Goal: Task Accomplishment & Management: Use online tool/utility

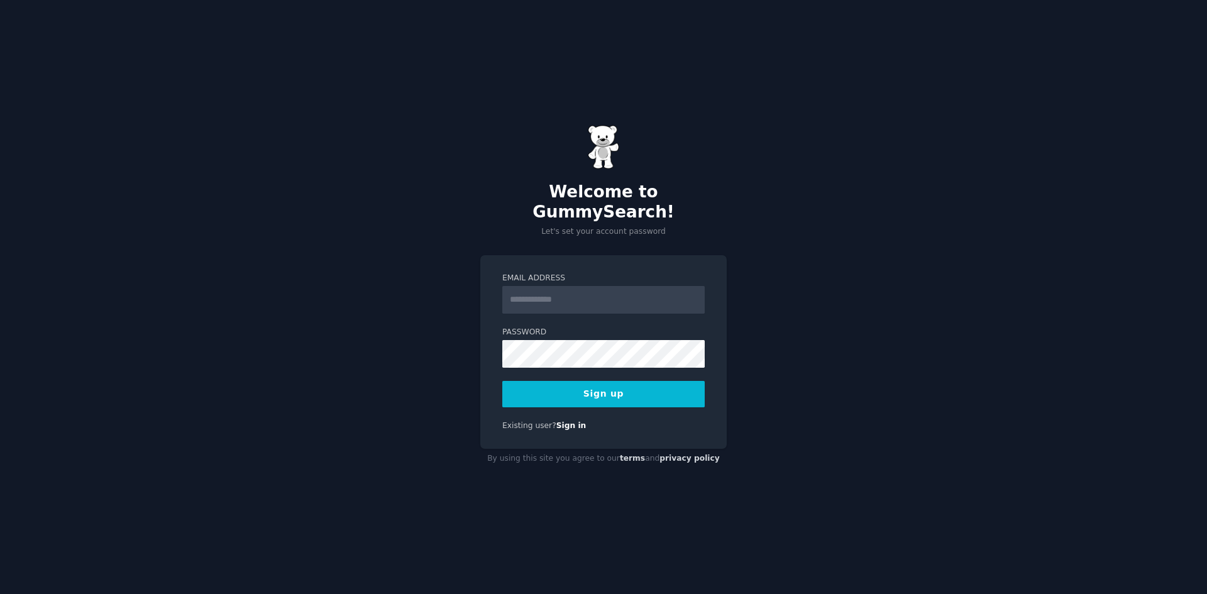
click at [583, 294] on input "Email Address" at bounding box center [603, 300] width 202 height 28
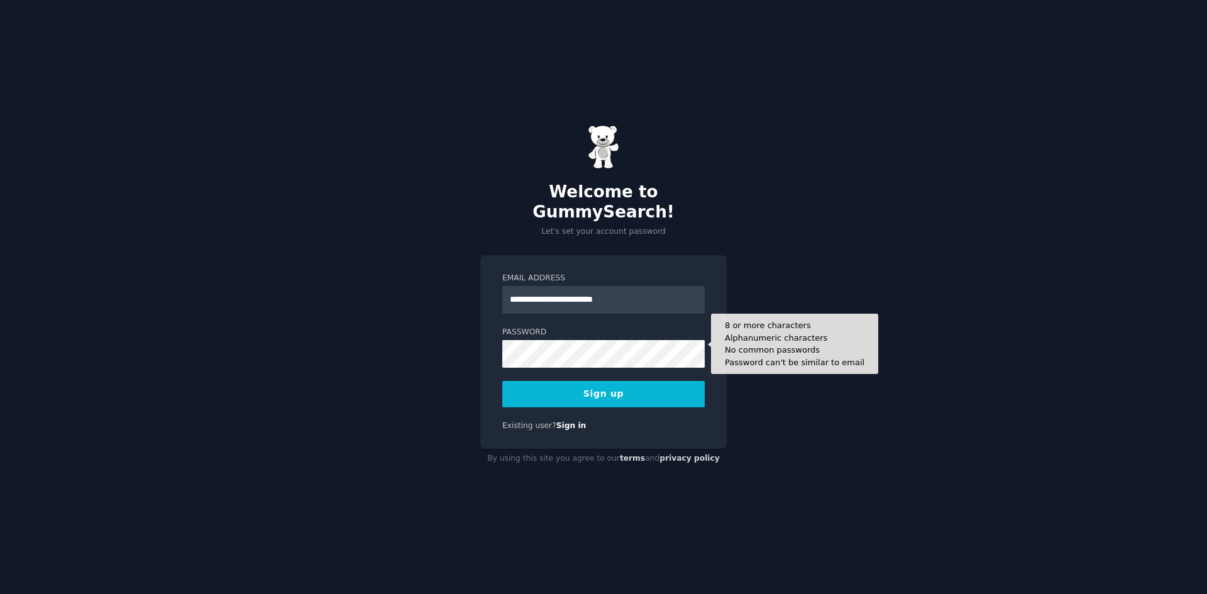
type input "**********"
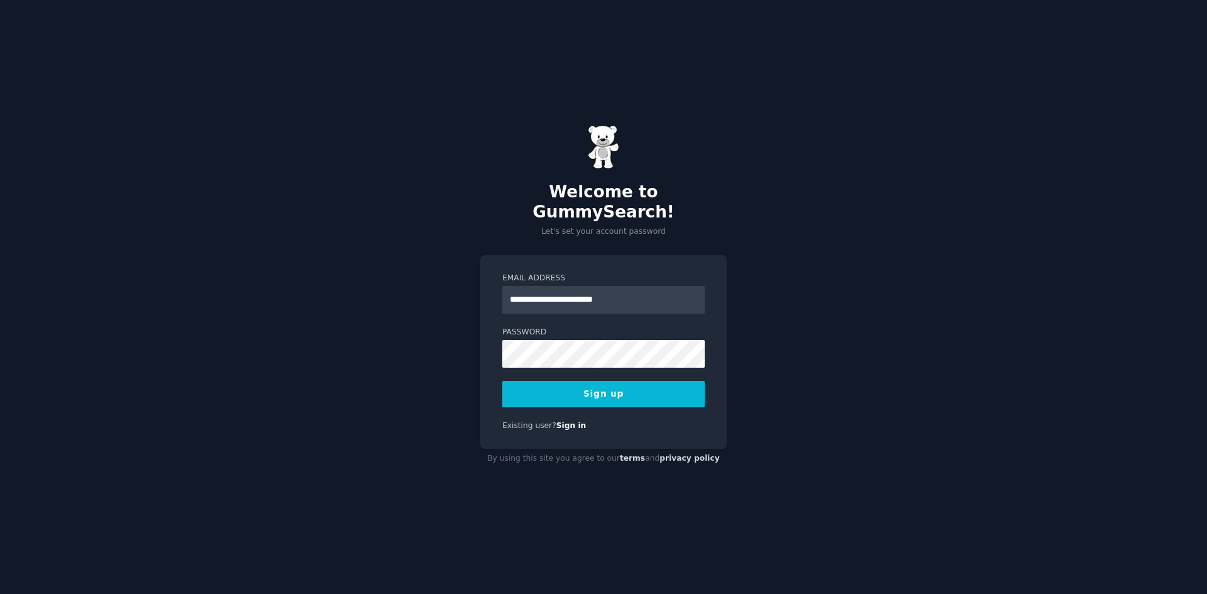
click at [948, 455] on div "**********" at bounding box center [603, 297] width 1207 height 594
click at [596, 387] on button "Sign up" at bounding box center [603, 394] width 202 height 26
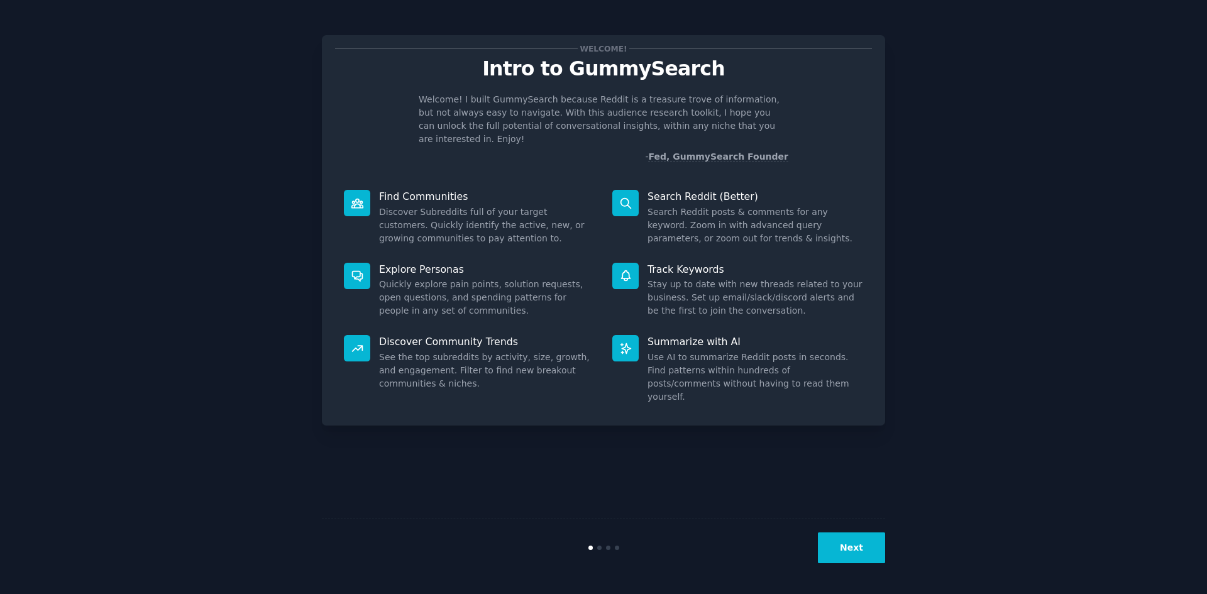
click at [854, 548] on button "Next" at bounding box center [851, 547] width 67 height 31
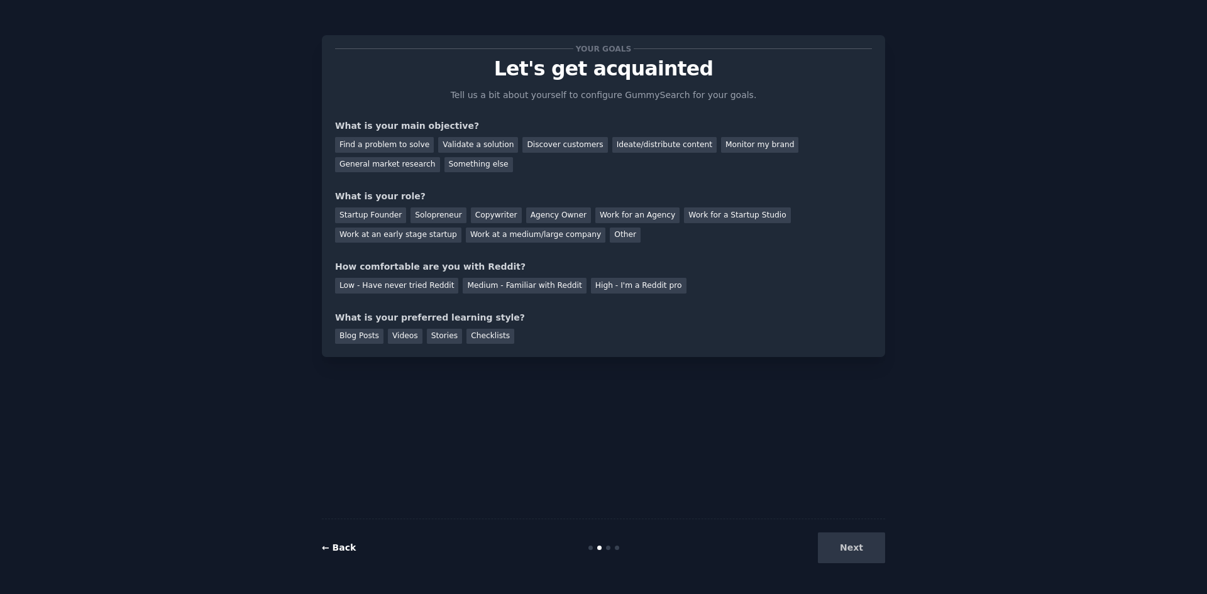
click at [346, 547] on link "← Back" at bounding box center [339, 547] width 34 height 10
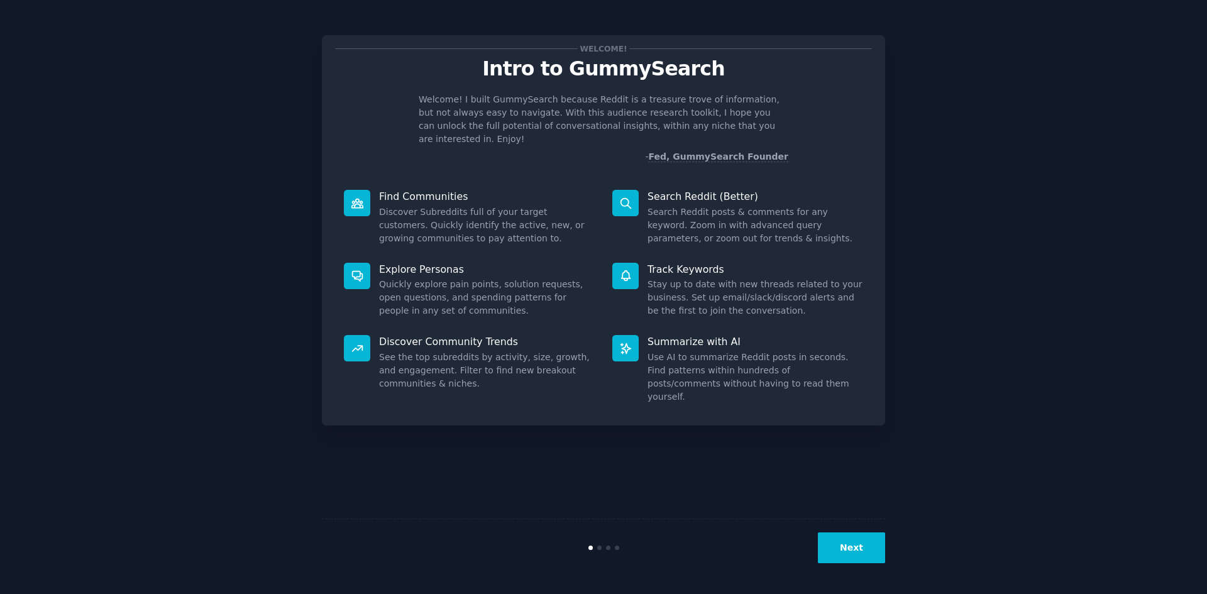
click at [854, 552] on button "Next" at bounding box center [851, 547] width 67 height 31
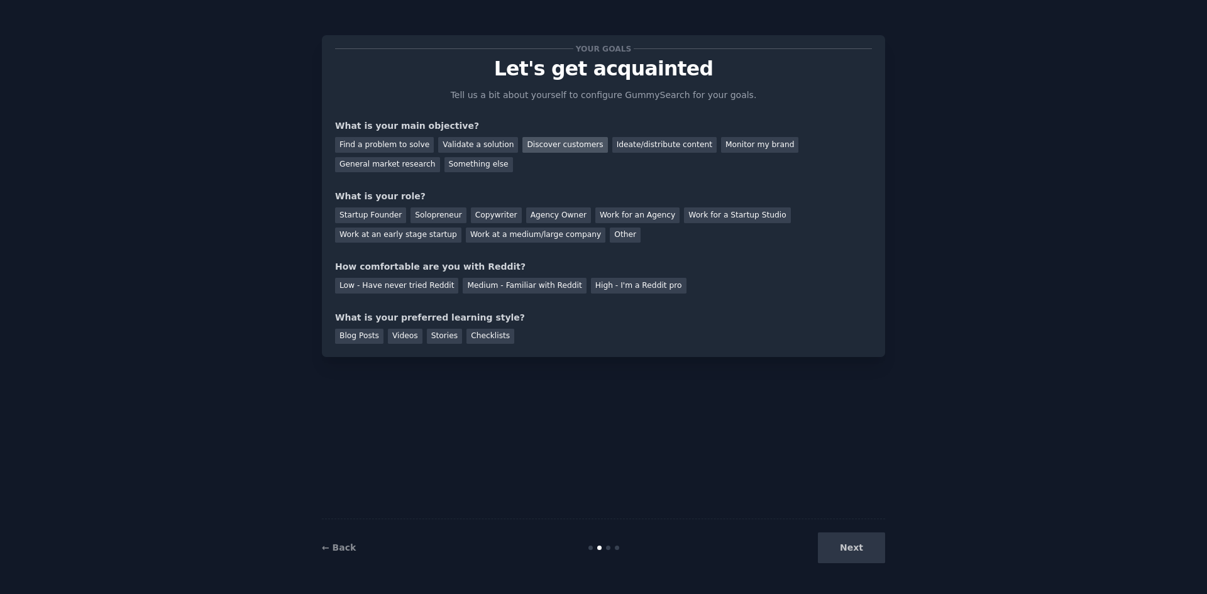
click at [522, 146] on div "Discover customers" at bounding box center [564, 145] width 85 height 16
click at [466, 236] on div "Work at a medium/large company" at bounding box center [536, 236] width 140 height 16
click at [618, 146] on div "Ideate/distribute content" at bounding box center [664, 145] width 104 height 16
click at [542, 146] on div "Discover customers" at bounding box center [564, 145] width 85 height 16
click at [372, 287] on div "Low - Have never tried Reddit" at bounding box center [396, 286] width 123 height 16
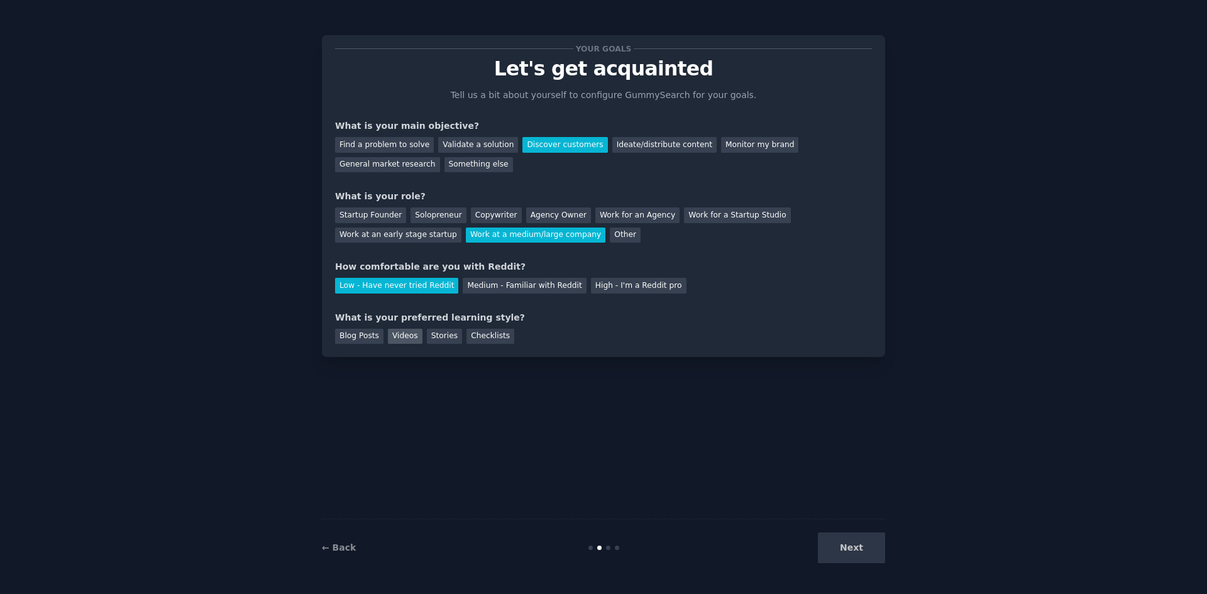
click at [396, 336] on div "Videos" at bounding box center [405, 337] width 35 height 16
click at [856, 547] on button "Next" at bounding box center [851, 547] width 67 height 31
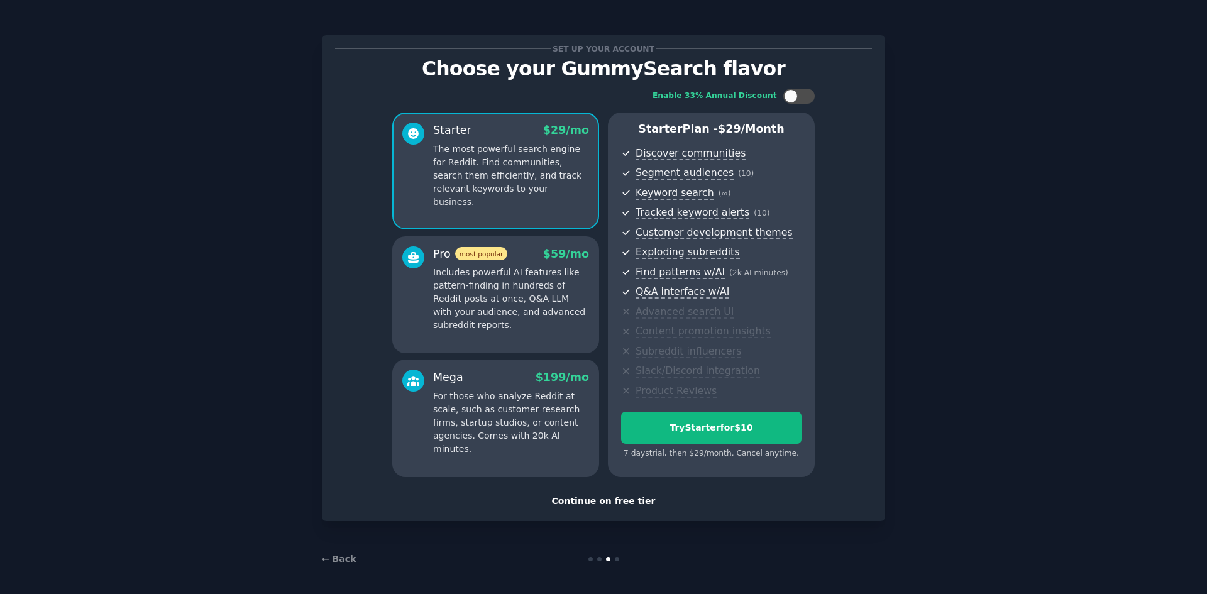
click at [604, 502] on div "Continue on free tier" at bounding box center [603, 501] width 537 height 13
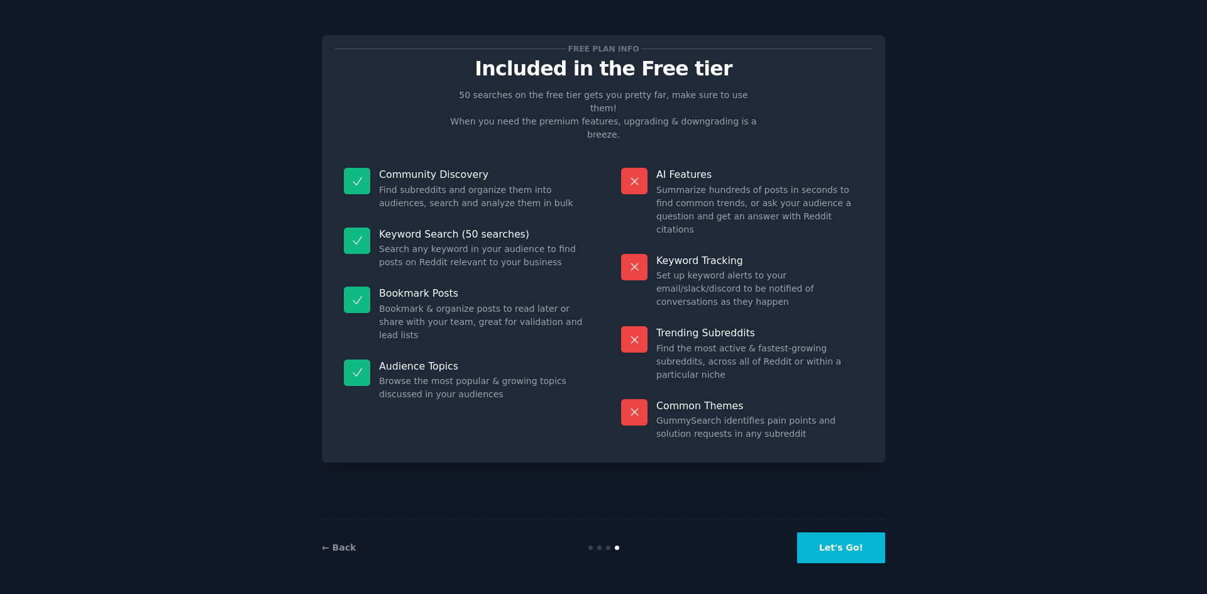
click at [849, 553] on button "Let's Go!" at bounding box center [841, 547] width 88 height 31
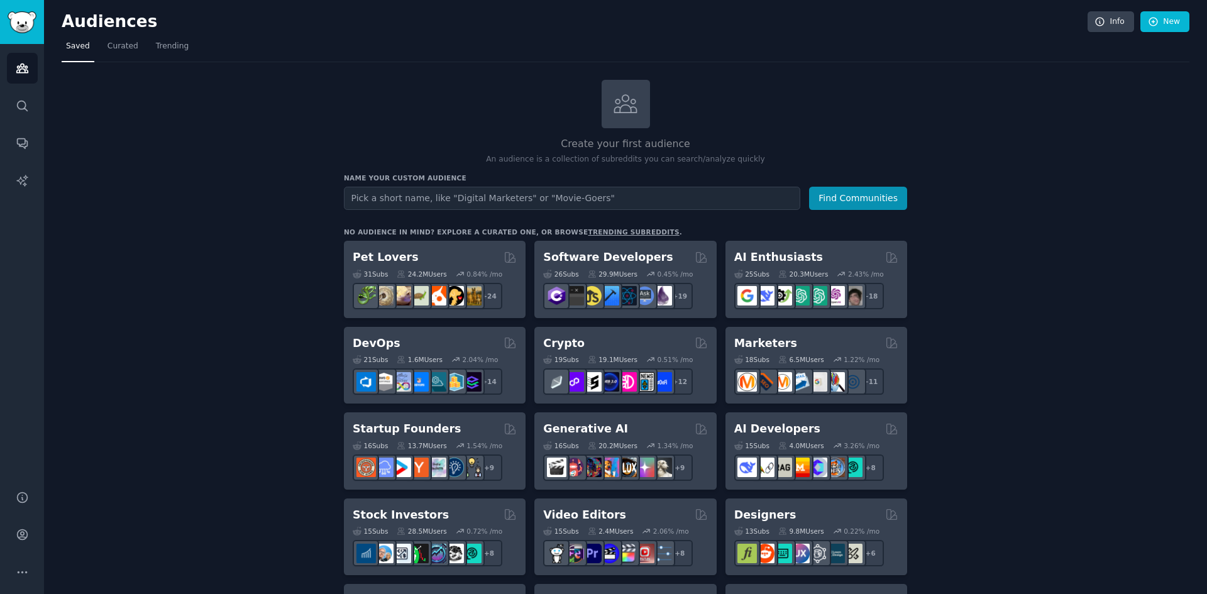
click at [421, 199] on input "text" at bounding box center [572, 198] width 456 height 23
click at [352, 197] on input "Event planners" at bounding box center [572, 198] width 456 height 23
type input "corporate event planners"
click at [873, 197] on button "Find Communities" at bounding box center [858, 198] width 98 height 23
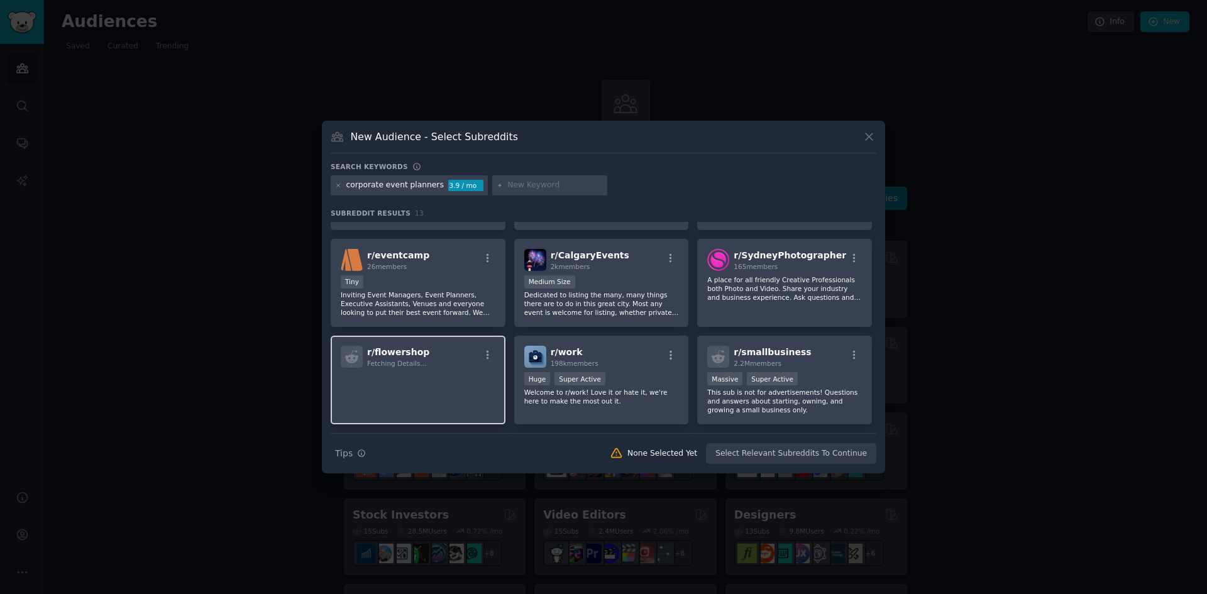
scroll to position [309, 0]
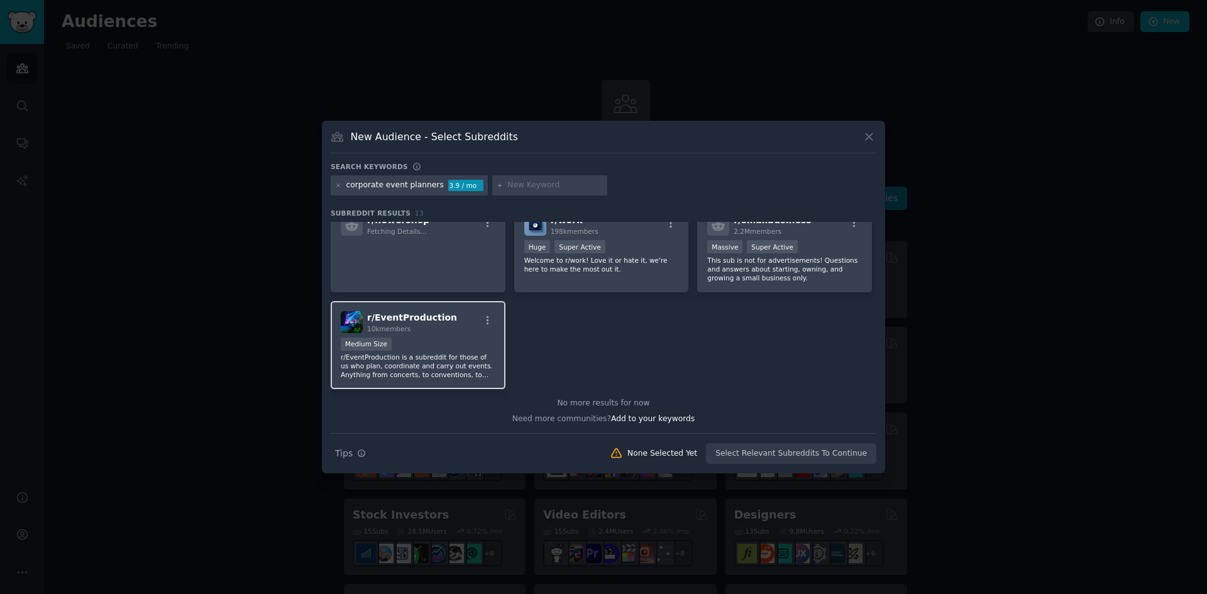
click at [410, 351] on div "Medium Size" at bounding box center [418, 346] width 155 height 16
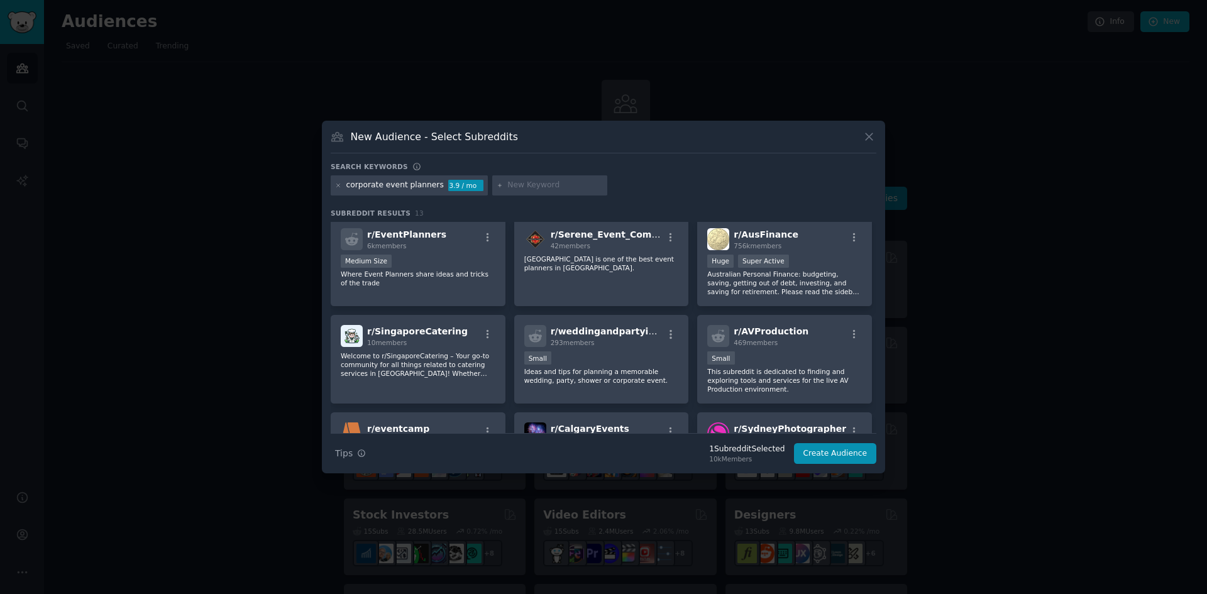
scroll to position [0, 0]
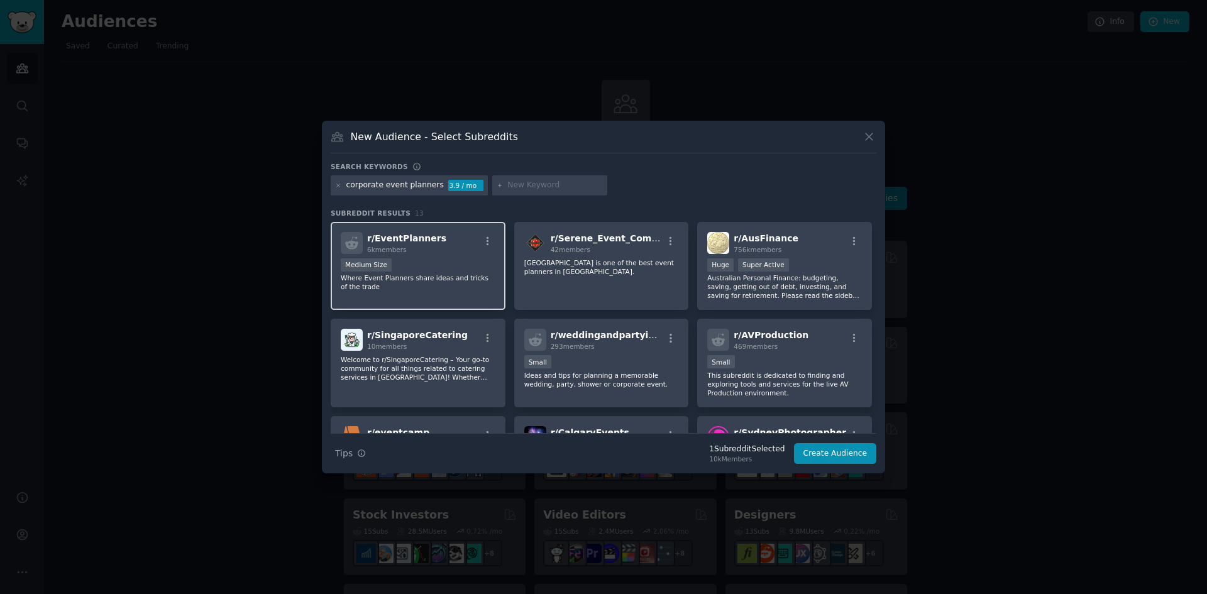
click at [412, 270] on div "Medium Size" at bounding box center [418, 266] width 155 height 16
click at [837, 457] on button "Create Audience" at bounding box center [835, 453] width 83 height 21
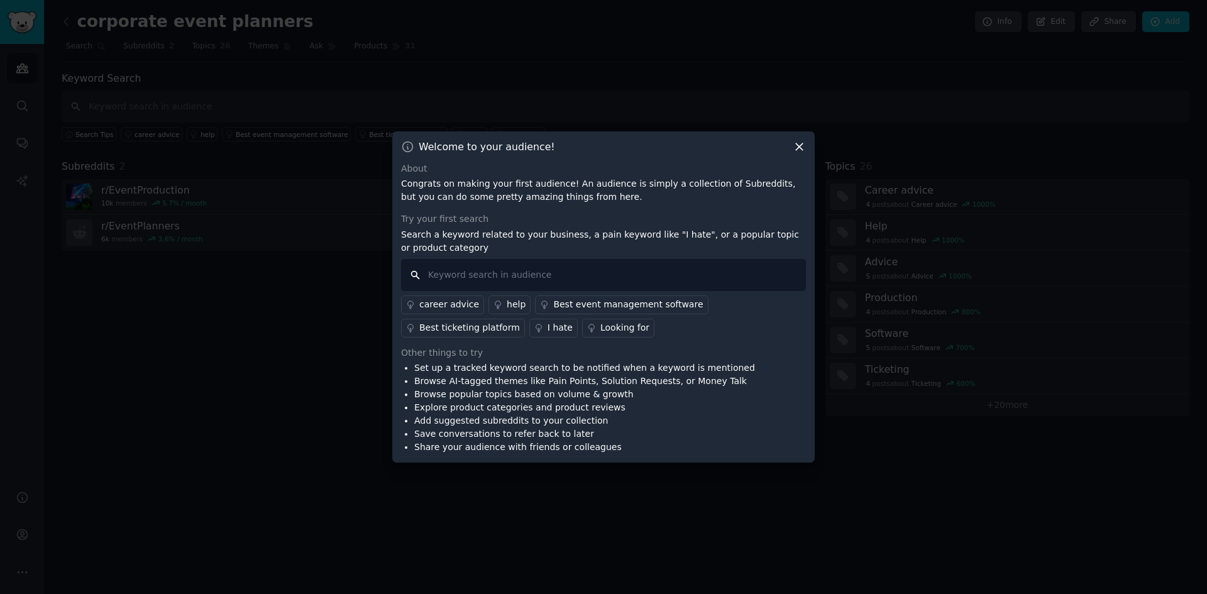
click at [475, 275] on input "text" at bounding box center [603, 275] width 405 height 32
type input "l"
click at [424, 277] on input "interpreter" at bounding box center [603, 275] width 405 height 32
type input "looking for interpreter"
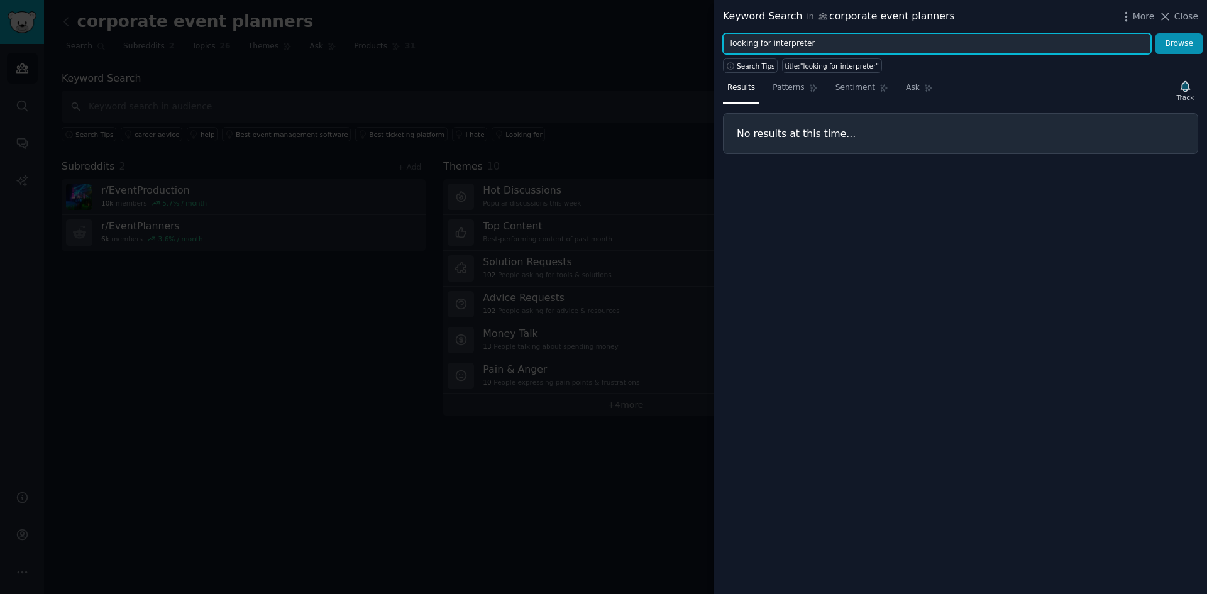
click at [764, 43] on input "looking for interpreter" at bounding box center [937, 43] width 428 height 21
drag, startPoint x: 769, startPoint y: 42, endPoint x: 695, endPoint y: 45, distance: 74.9
click at [695, 45] on div "Keyword Search in corporate event planners More Close looking for interpreter B…" at bounding box center [603, 297] width 1207 height 594
click at [860, 49] on input "looking for interpreter" at bounding box center [937, 43] width 428 height 21
drag, startPoint x: 771, startPoint y: 45, endPoint x: 710, endPoint y: 42, distance: 61.6
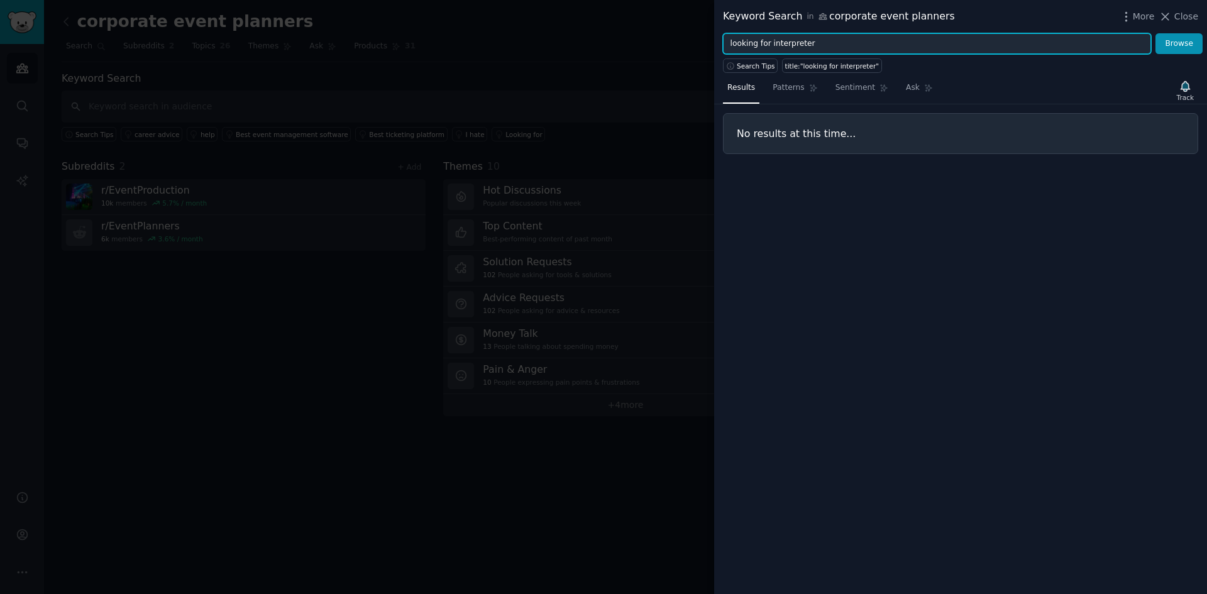
click at [710, 42] on div "Keyword Search in corporate event planners More Close looking for interpreter B…" at bounding box center [603, 297] width 1207 height 594
click at [1155, 33] on button "Browse" at bounding box center [1178, 43] width 47 height 21
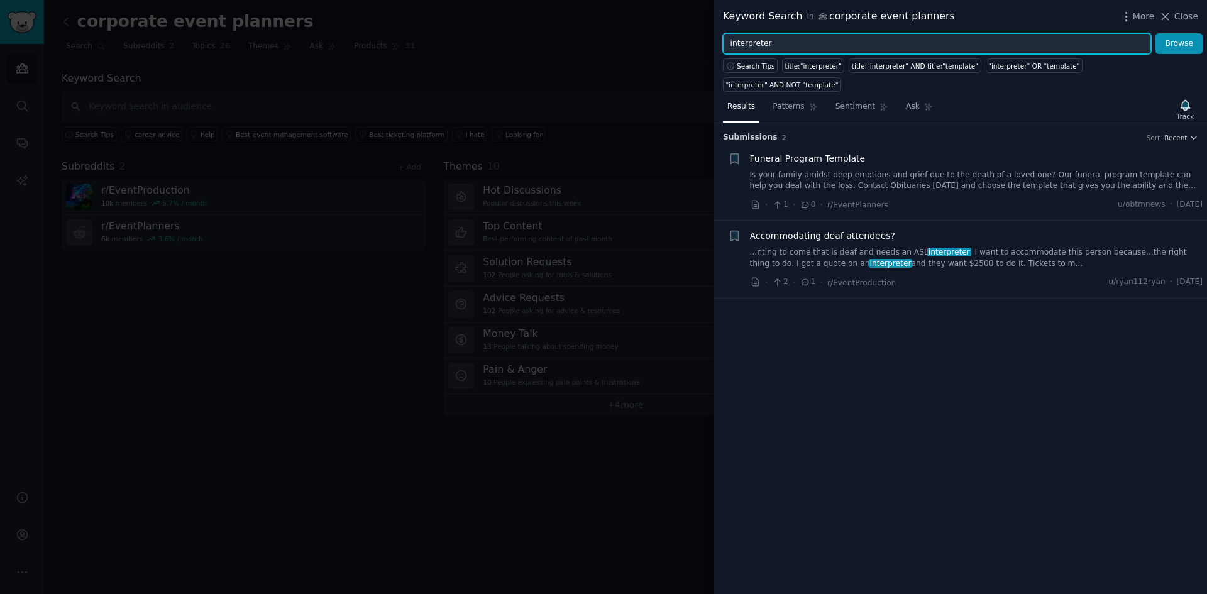
drag, startPoint x: 799, startPoint y: 47, endPoint x: 699, endPoint y: 48, distance: 99.9
click at [699, 48] on div "Keyword Search in corporate event planners More Close interpreter Browse Search…" at bounding box center [603, 297] width 1207 height 594
type input "language"
click at [1155, 33] on button "Browse" at bounding box center [1178, 43] width 47 height 21
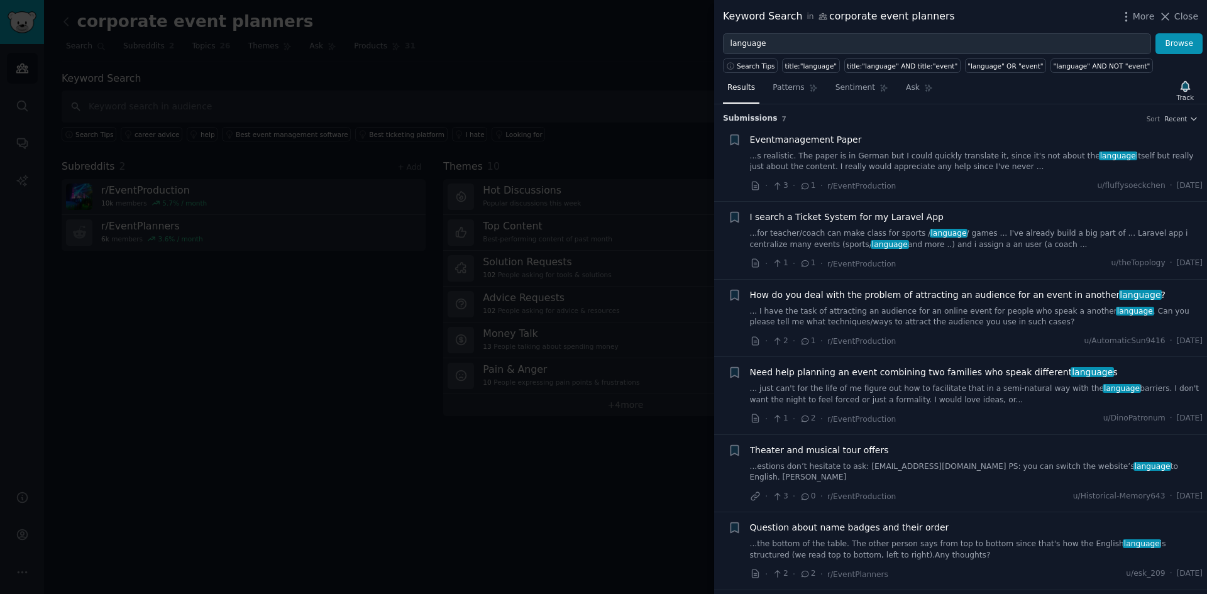
click at [906, 313] on link "... I have the task of attracting an audience for an online event for people wh…" at bounding box center [976, 317] width 453 height 22
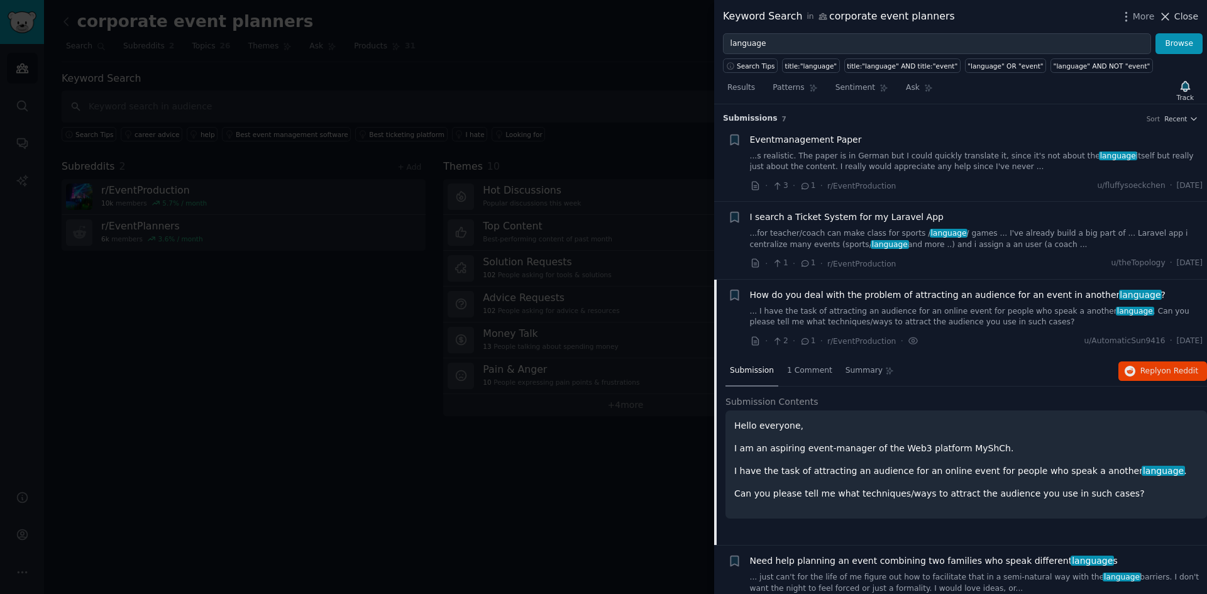
click at [1194, 17] on span "Close" at bounding box center [1186, 16] width 24 height 13
